Goal: Complete application form

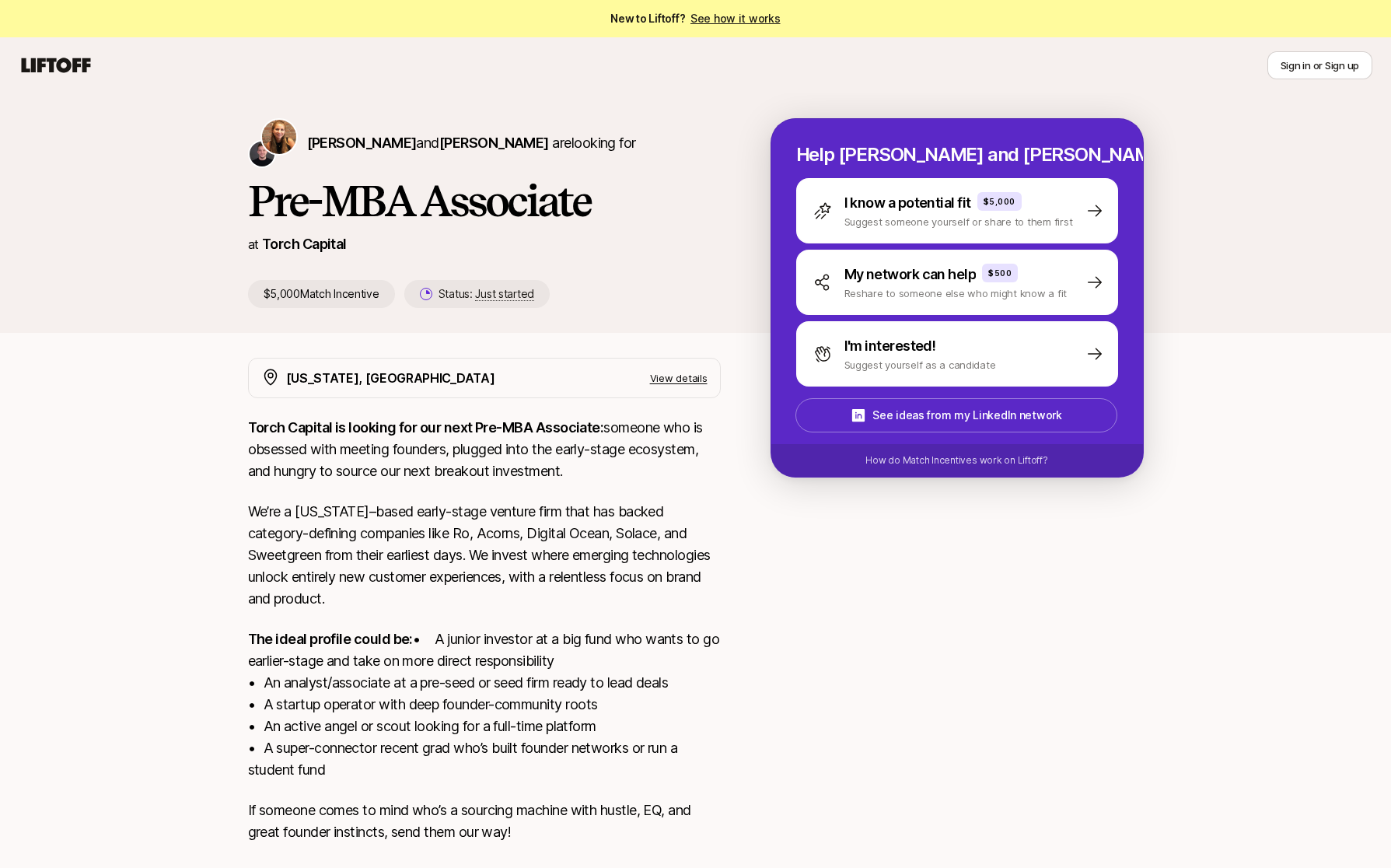
scroll to position [97, 0]
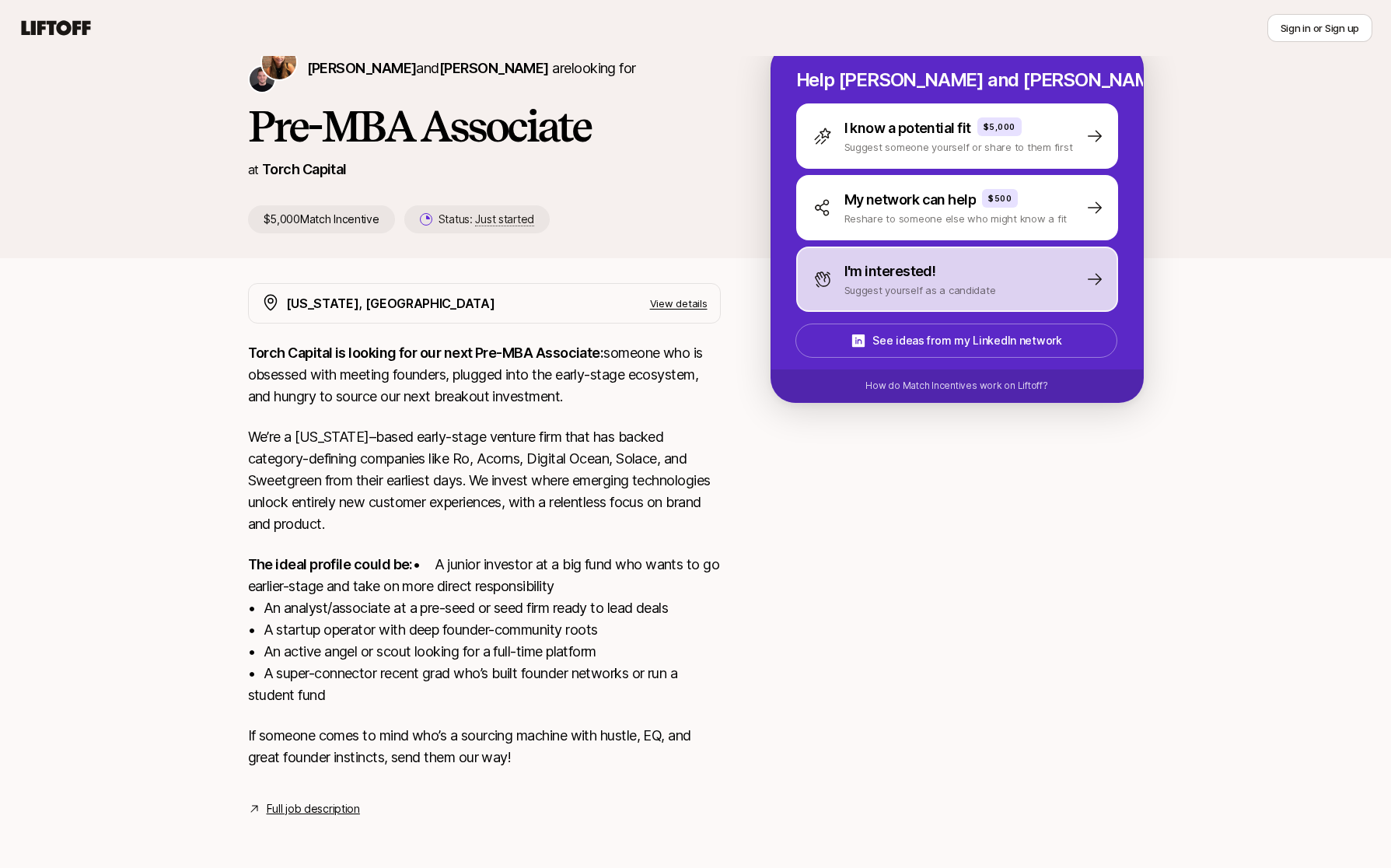
click at [853, 282] on p "Suggest yourself as a candidate" at bounding box center [920, 290] width 152 height 16
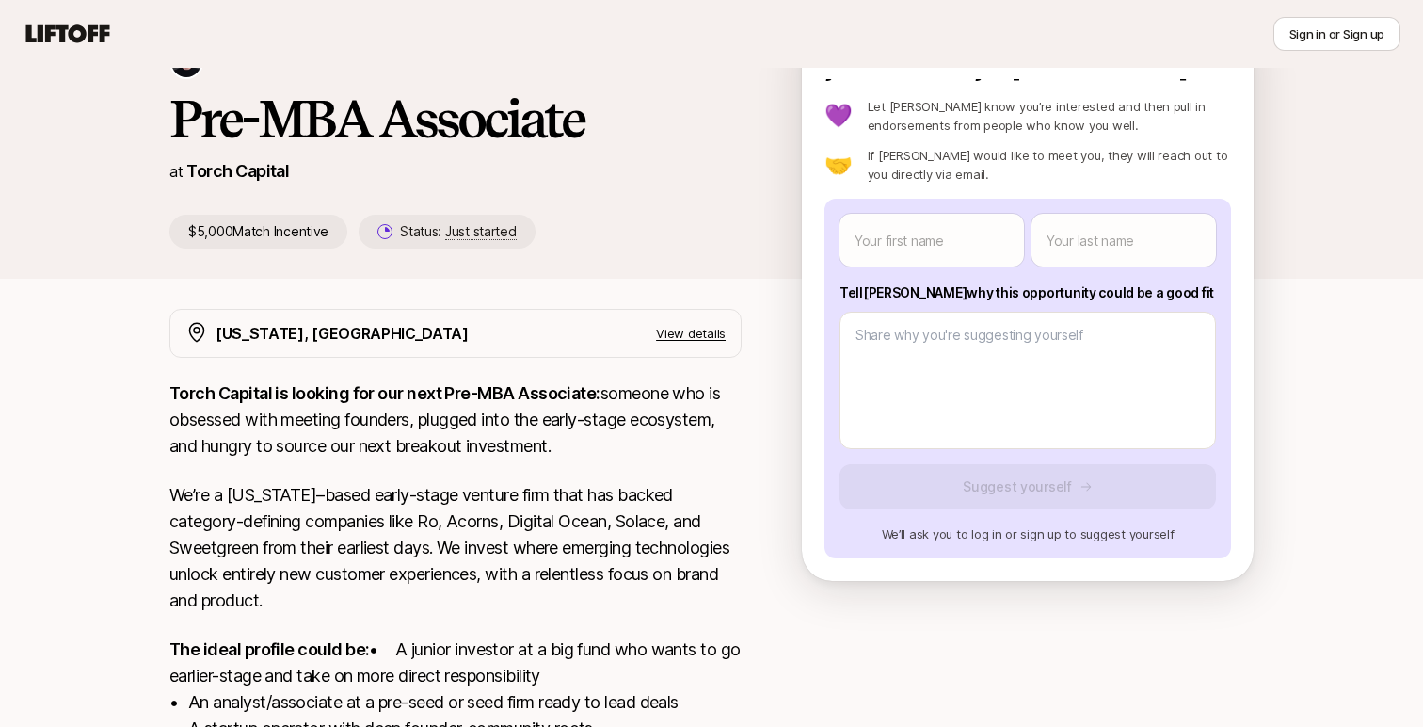
scroll to position [0, 0]
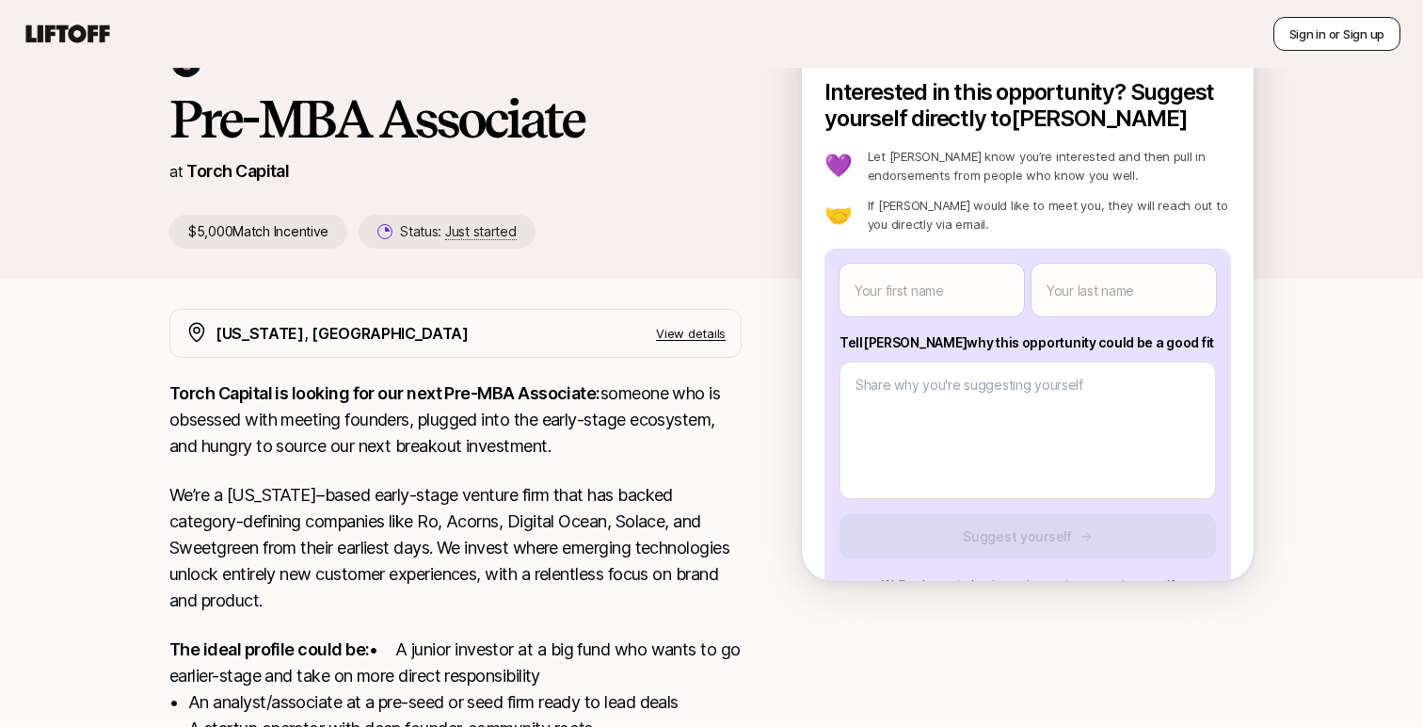
click at [1349, 45] on button "Sign in or Sign up" at bounding box center [1337, 34] width 127 height 34
type textarea "x"
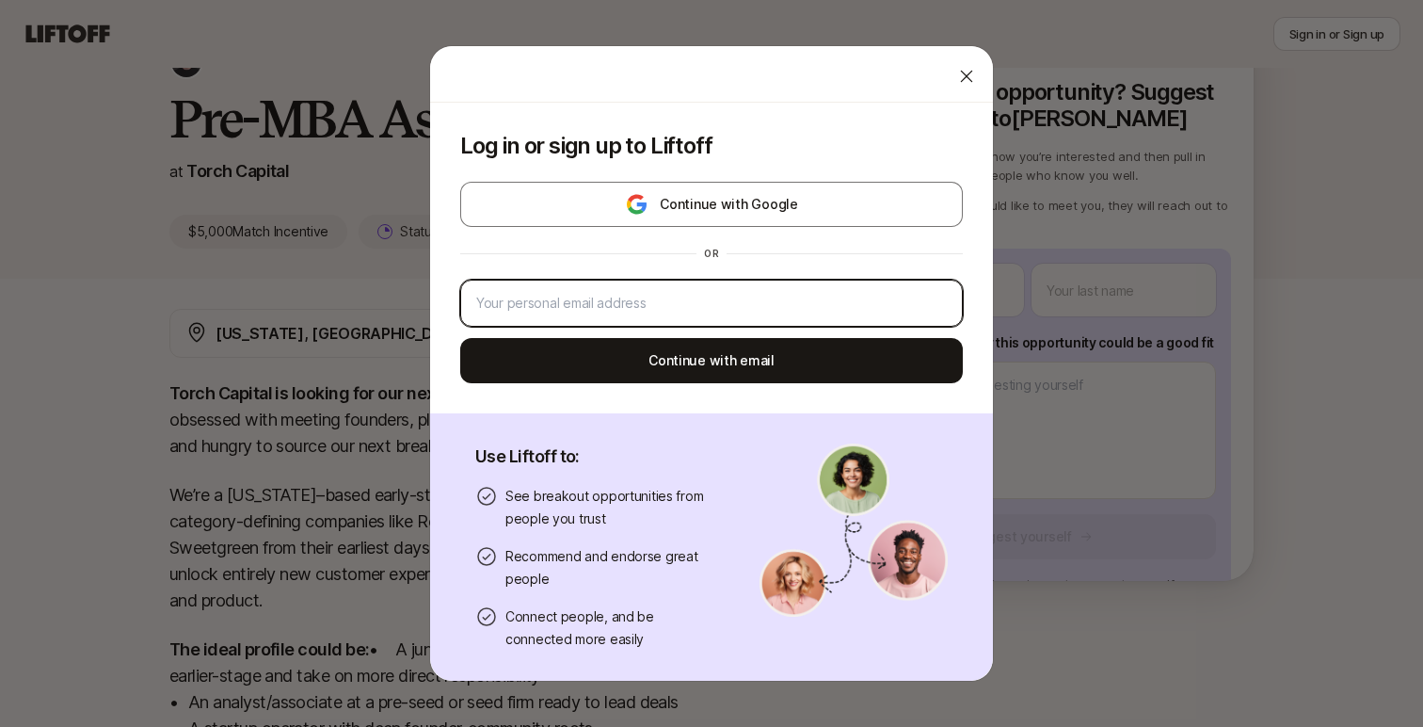
click at [743, 297] on input "email" at bounding box center [711, 303] width 471 height 23
type input "[EMAIL_ADDRESS][DOMAIN_NAME]"
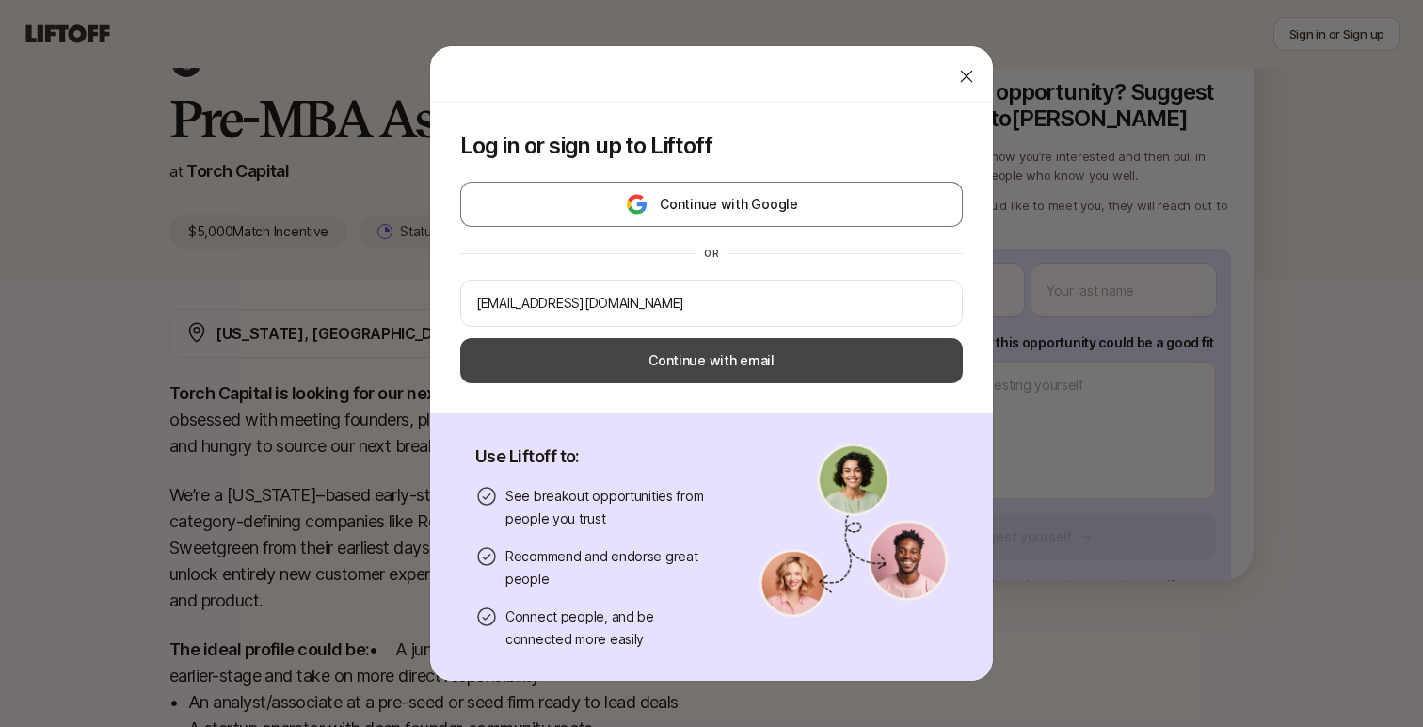
click at [722, 355] on button "Continue with email" at bounding box center [711, 360] width 503 height 45
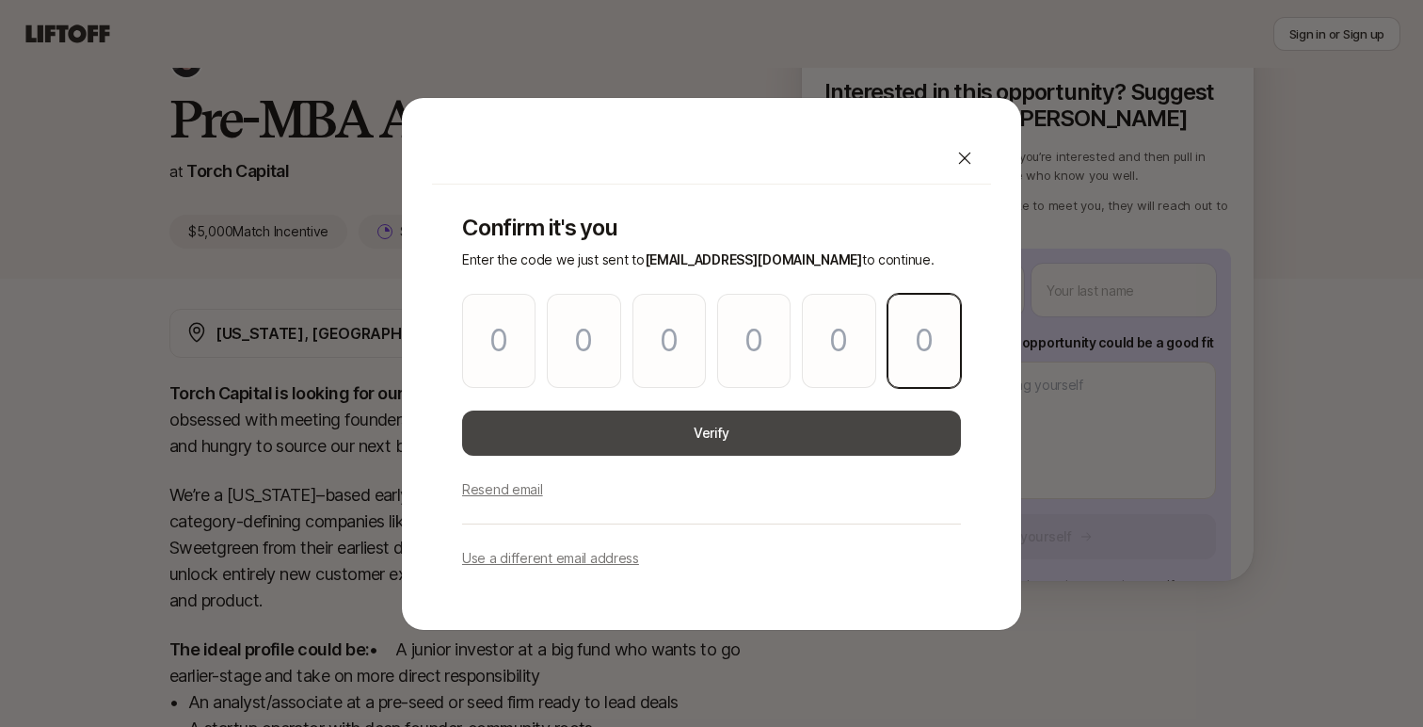
paste input "0"
type input "6"
type input "2"
type input "0"
type input "7"
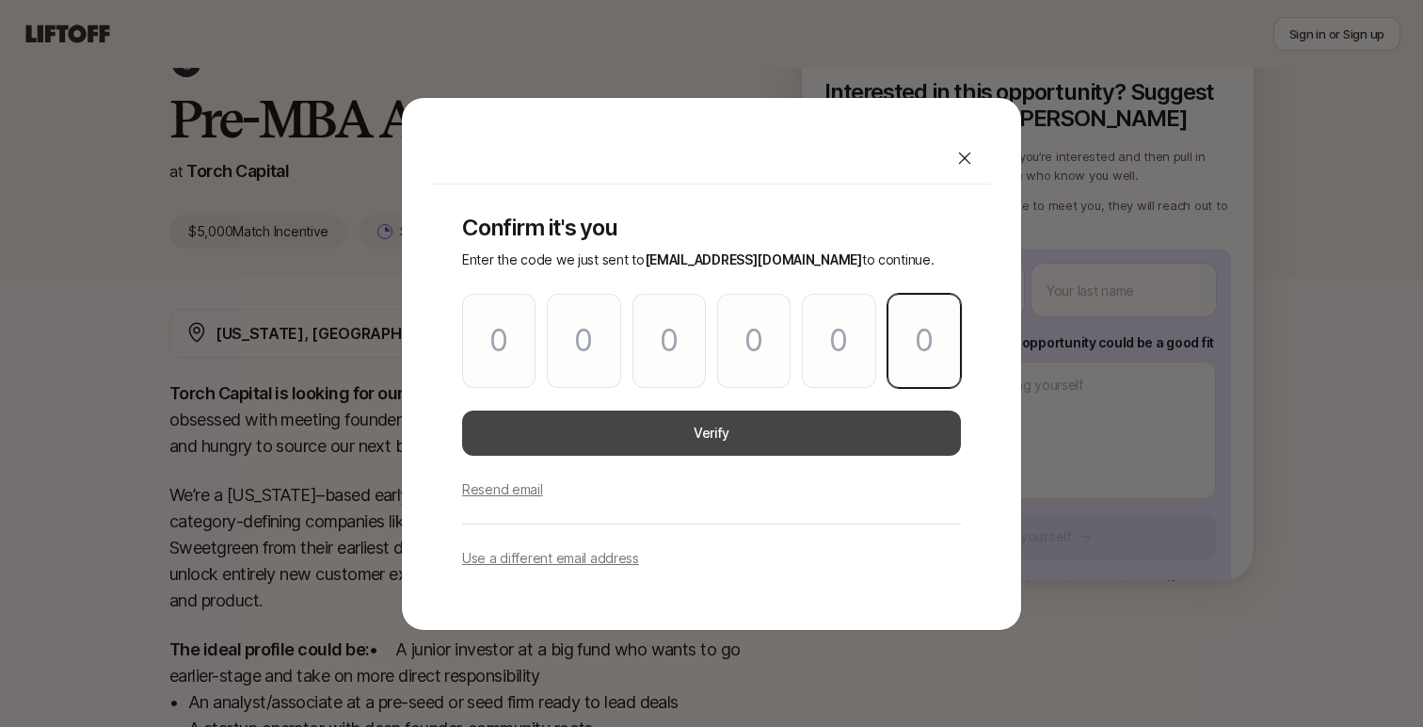
type input "7"
type input "0"
click at [673, 452] on button "Verify" at bounding box center [711, 432] width 499 height 45
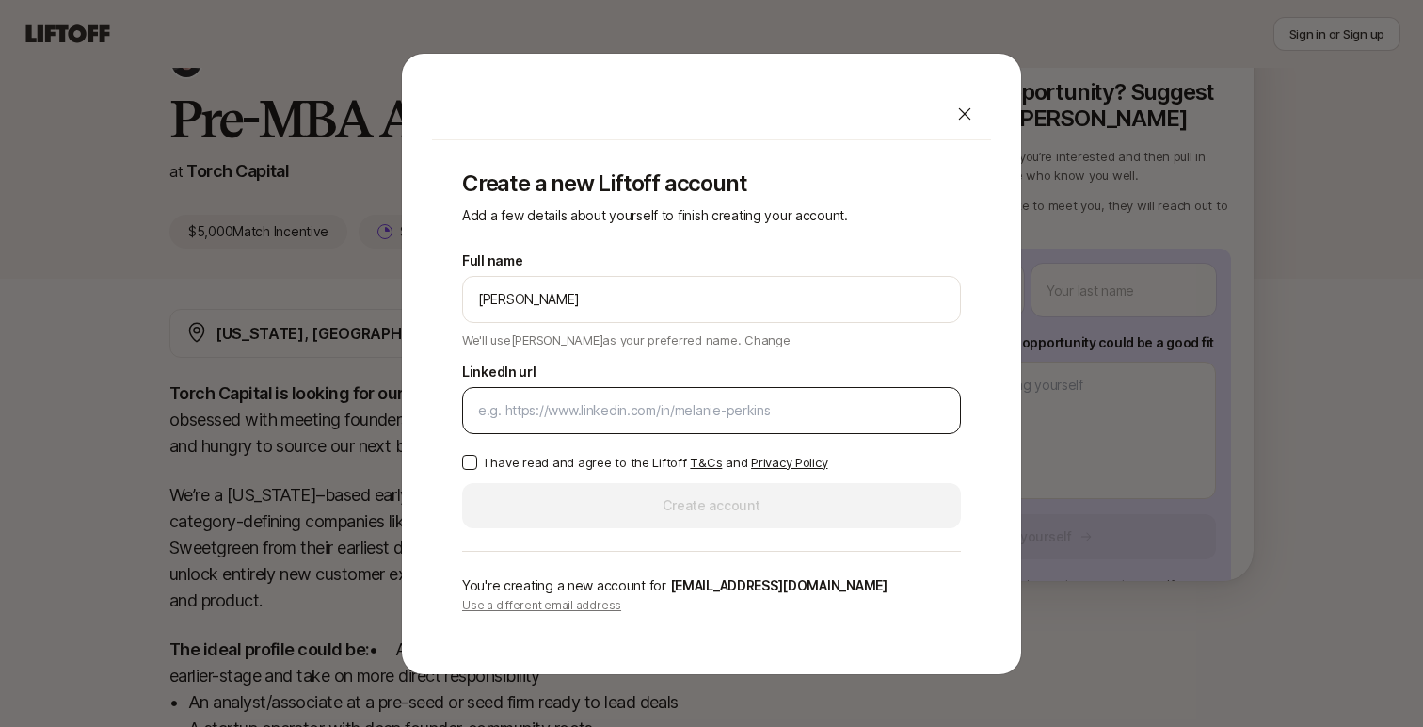
type input "[PERSON_NAME]"
click at [515, 414] on input "LinkedIn url" at bounding box center [711, 410] width 467 height 23
click at [476, 461] on button "I have read and agree to the Liftoff T&Cs and Privacy Policy" at bounding box center [469, 462] width 15 height 15
click at [551, 432] on div at bounding box center [711, 410] width 499 height 47
click at [557, 419] on input "LinkedIn url" at bounding box center [711, 410] width 467 height 23
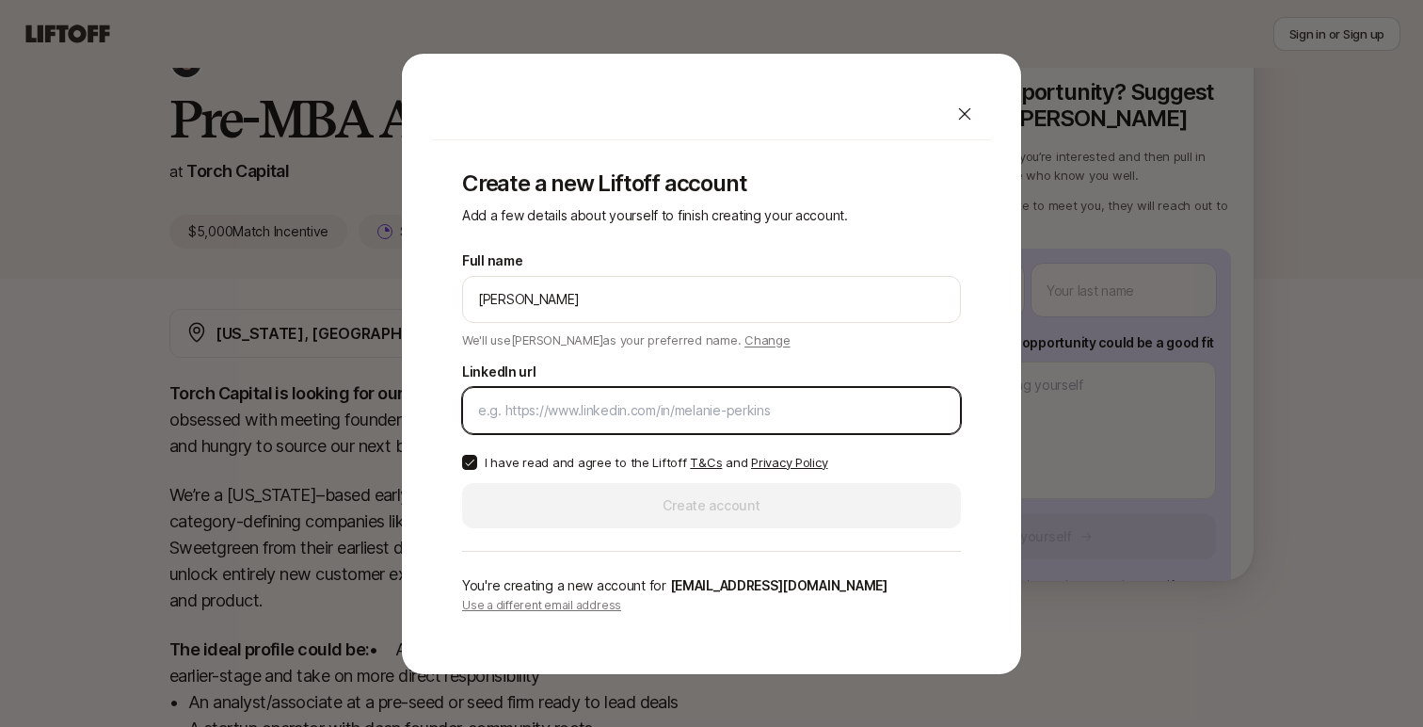
paste input "[URL][DOMAIN_NAME]"
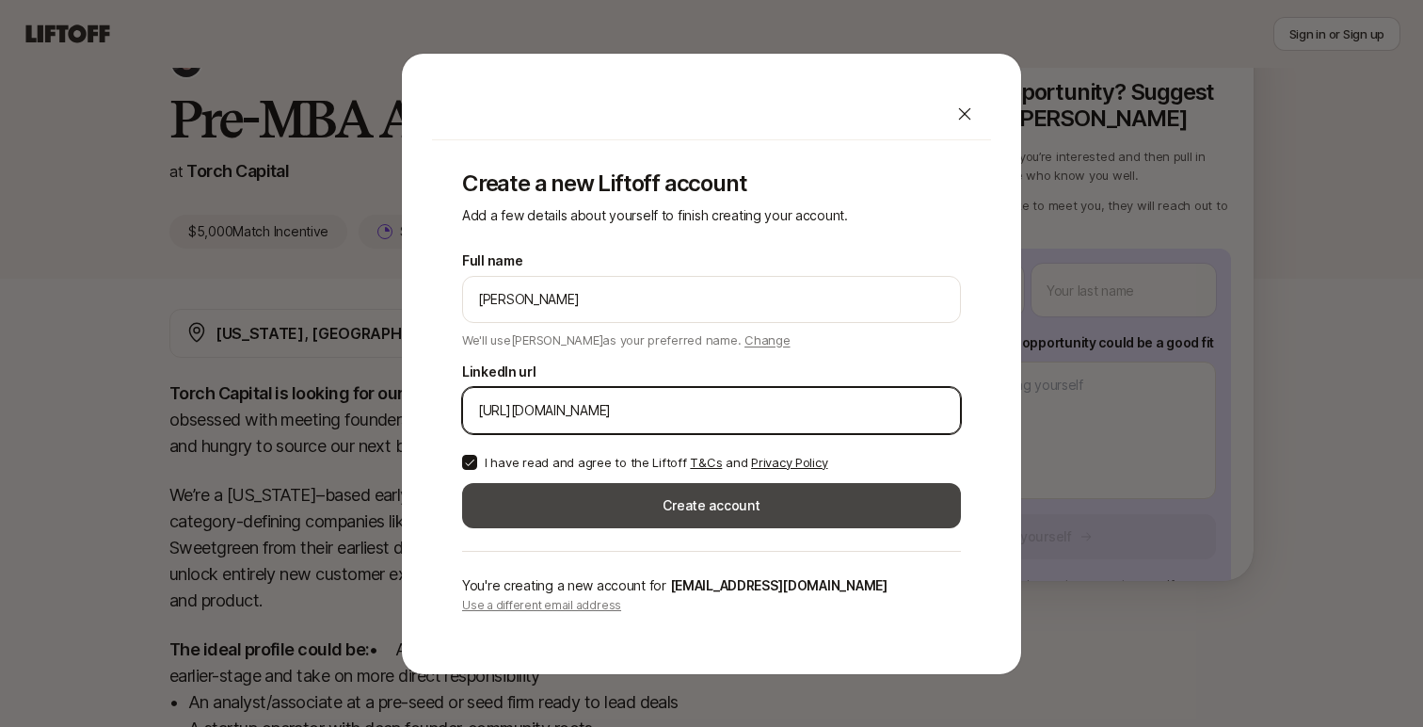
type input "[URL][DOMAIN_NAME]"
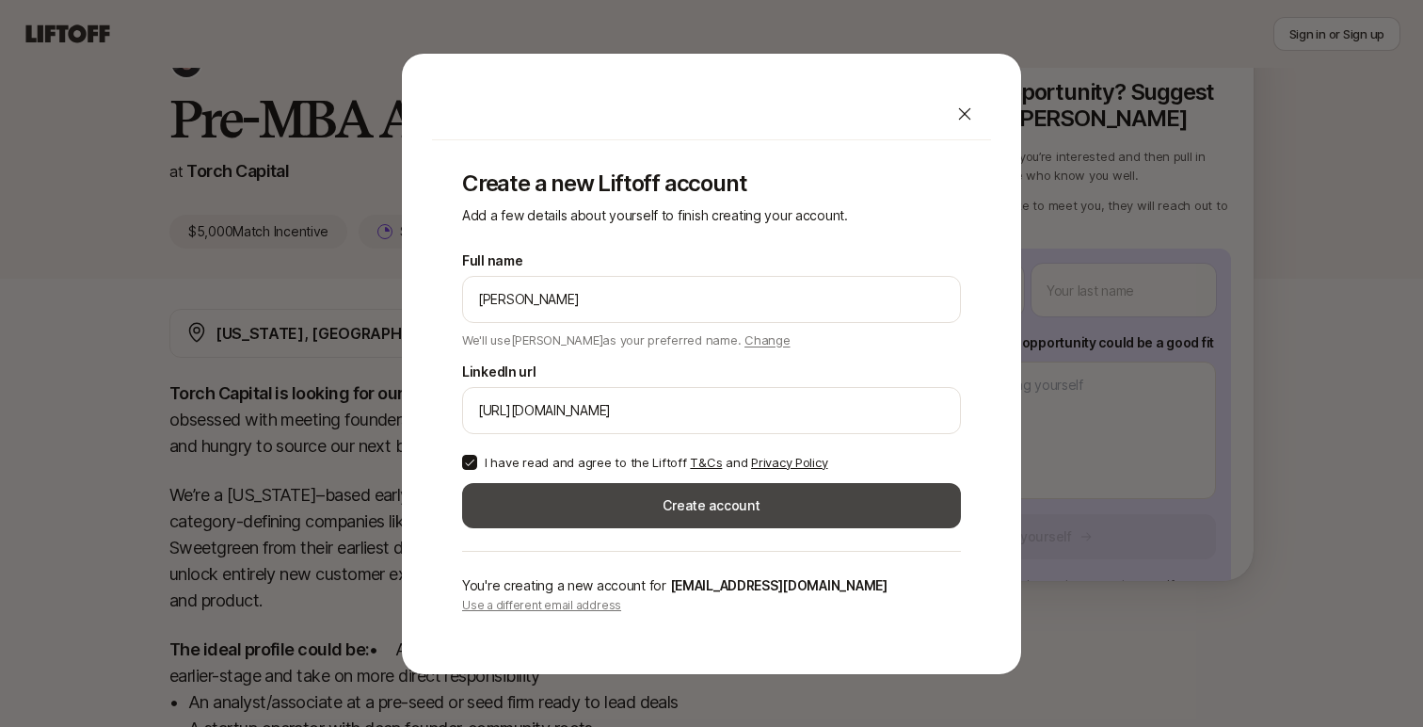
click at [563, 501] on button "Create account" at bounding box center [711, 505] width 499 height 45
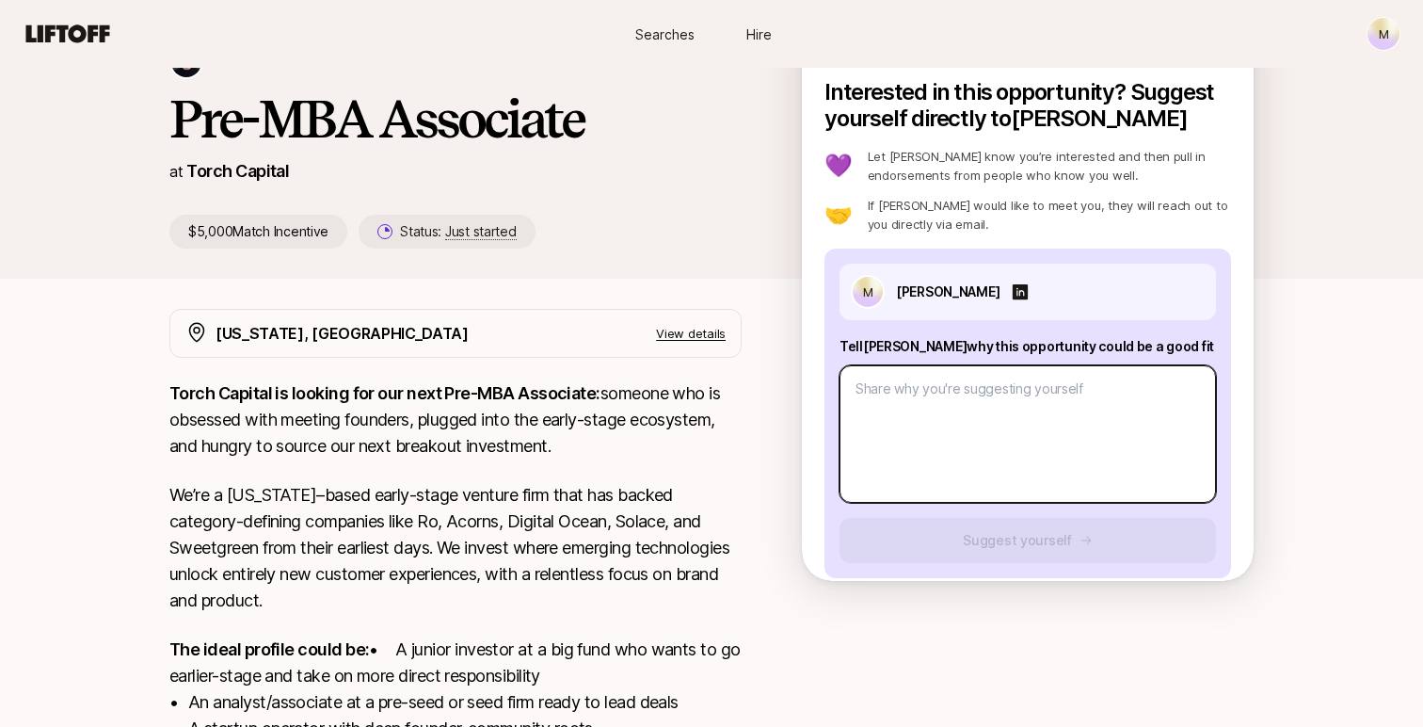
click at [978, 450] on textarea at bounding box center [1028, 433] width 377 height 137
type textarea "x"
type textarea "h"
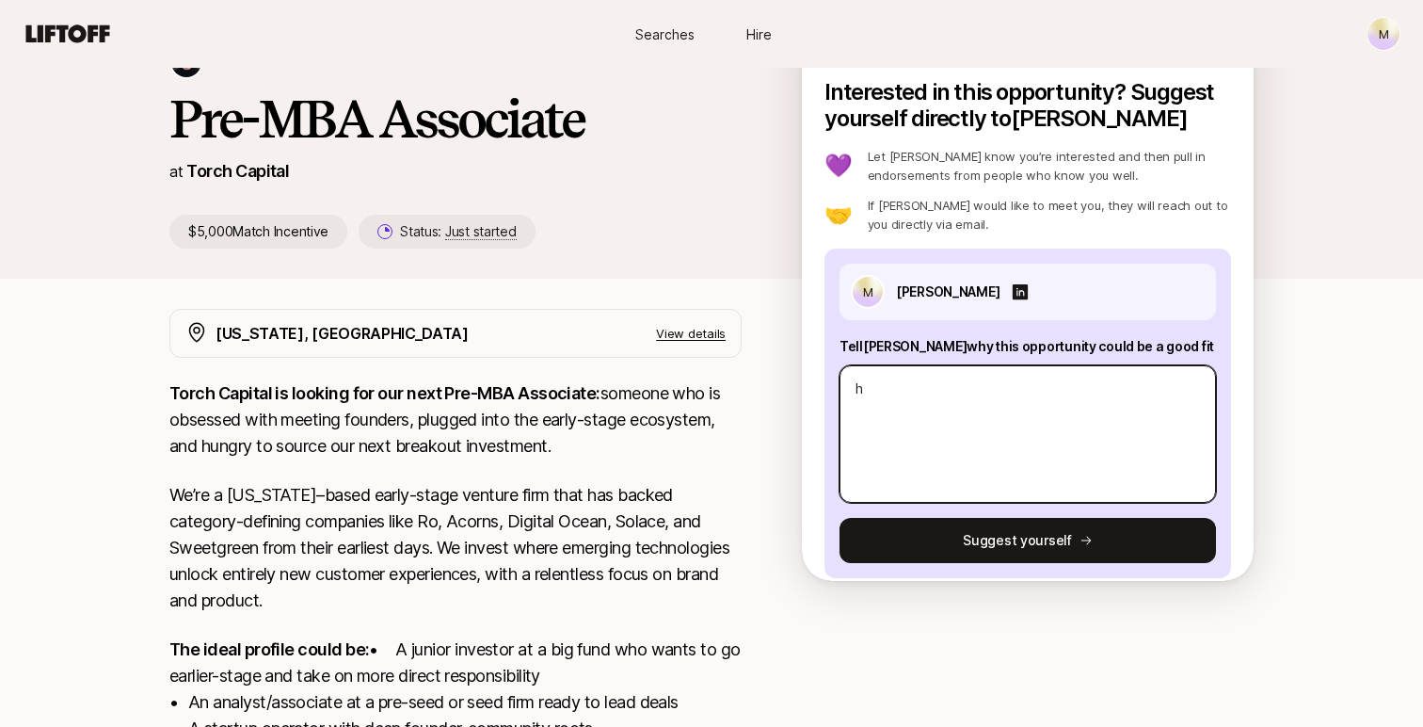
type textarea "x"
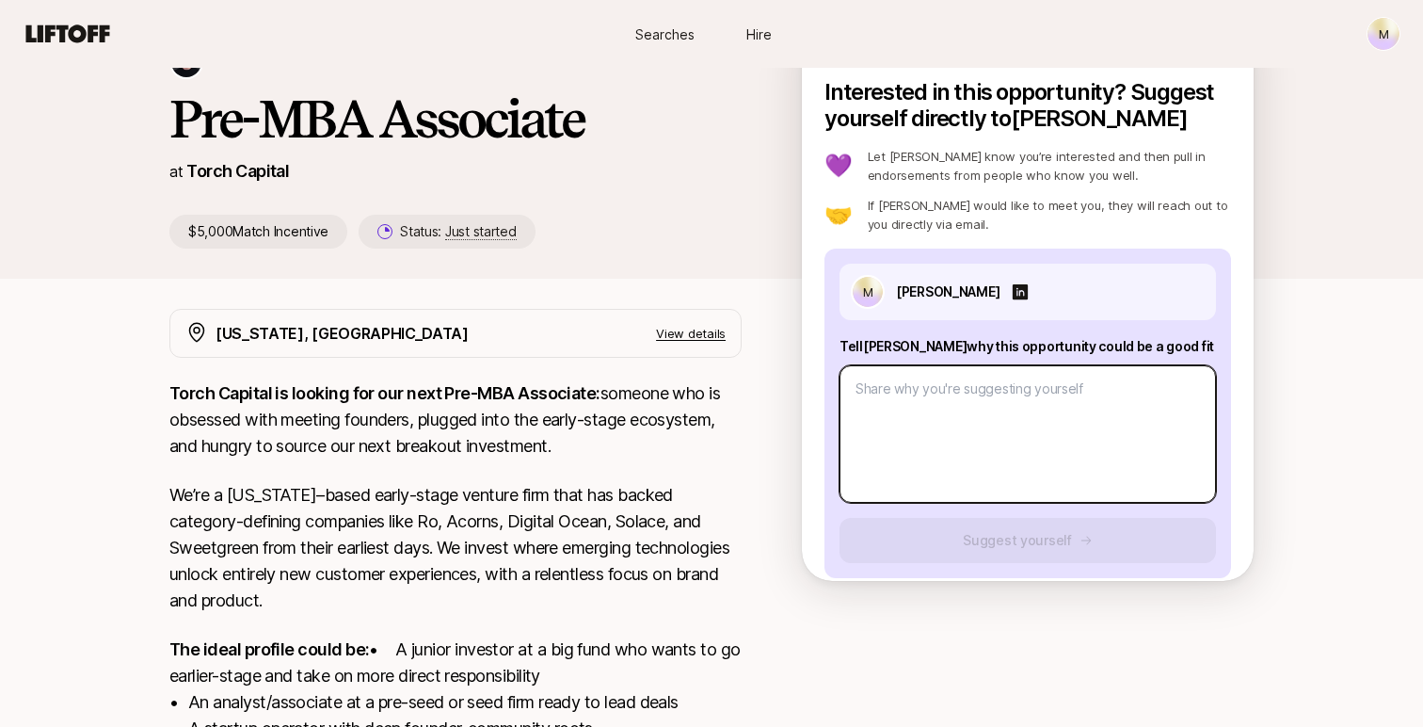
type textarea "x"
